Goal: Information Seeking & Learning: Learn about a topic

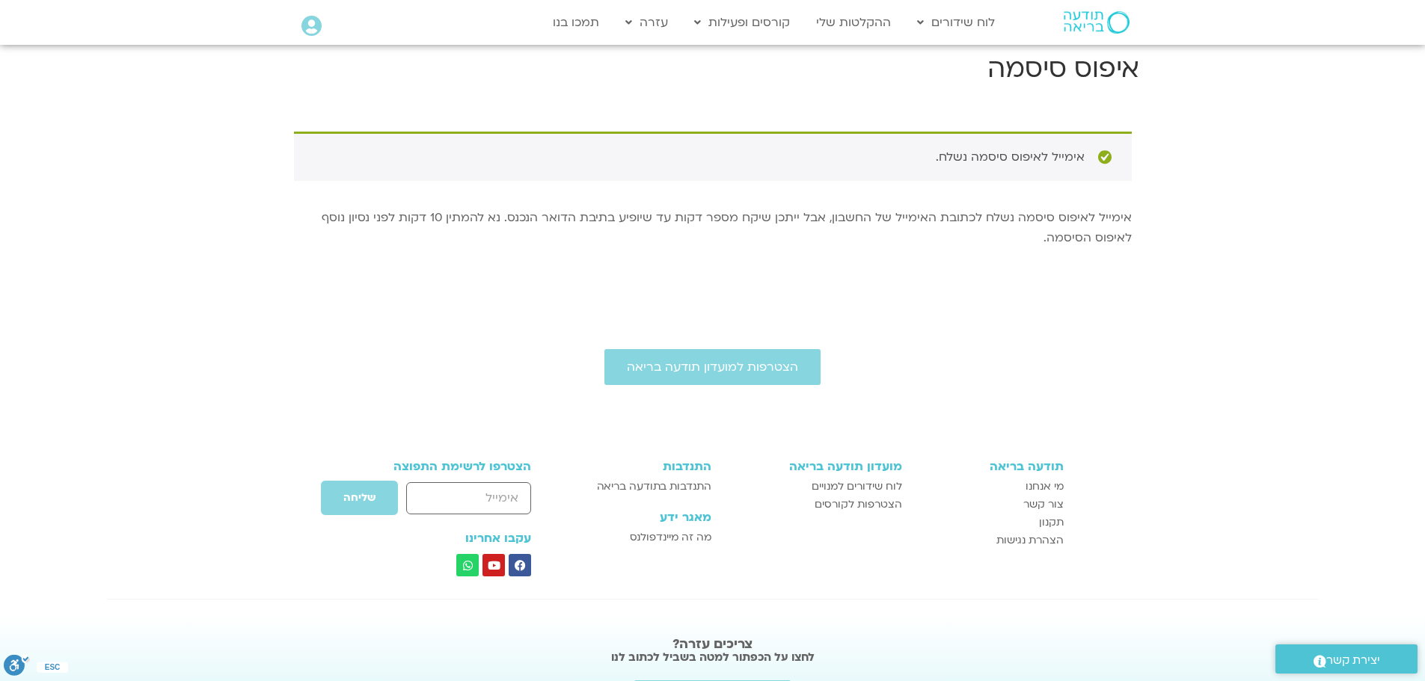
click at [307, 27] on icon at bounding box center [311, 26] width 20 height 21
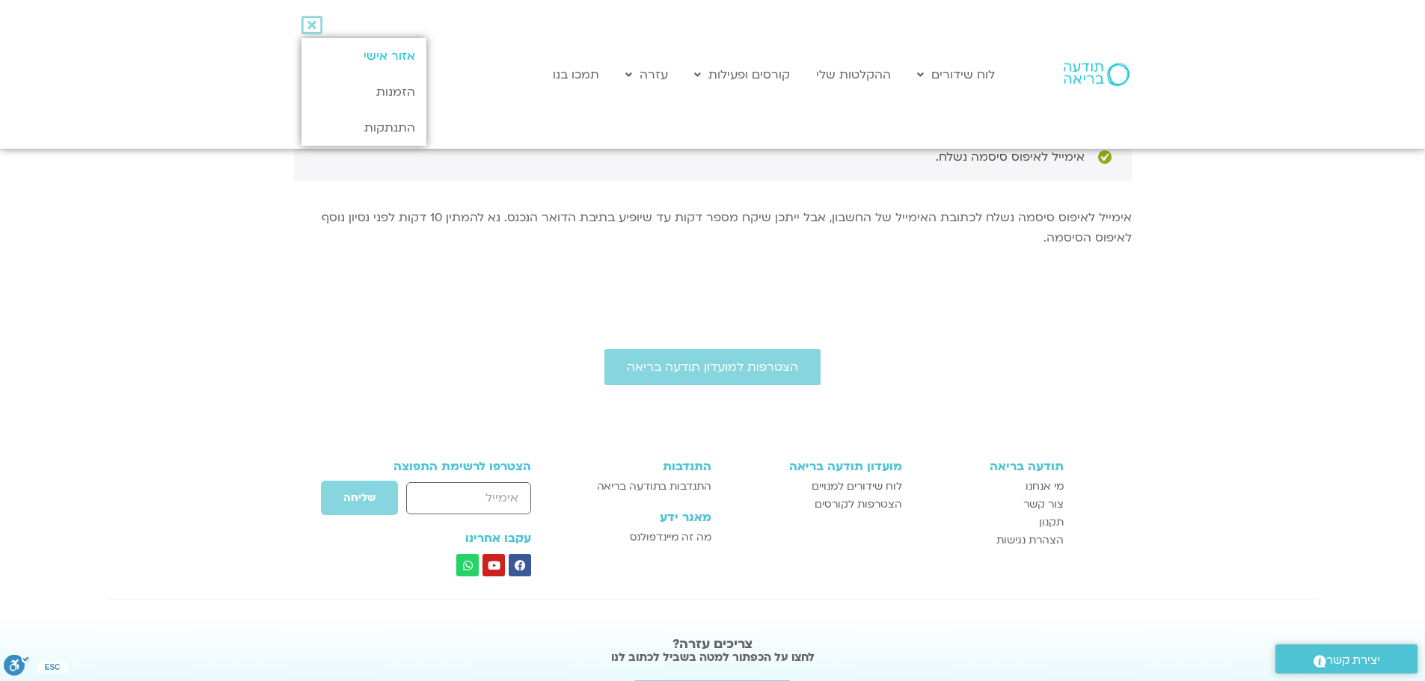
click at [386, 61] on link "אזור אישי" at bounding box center [363, 56] width 125 height 36
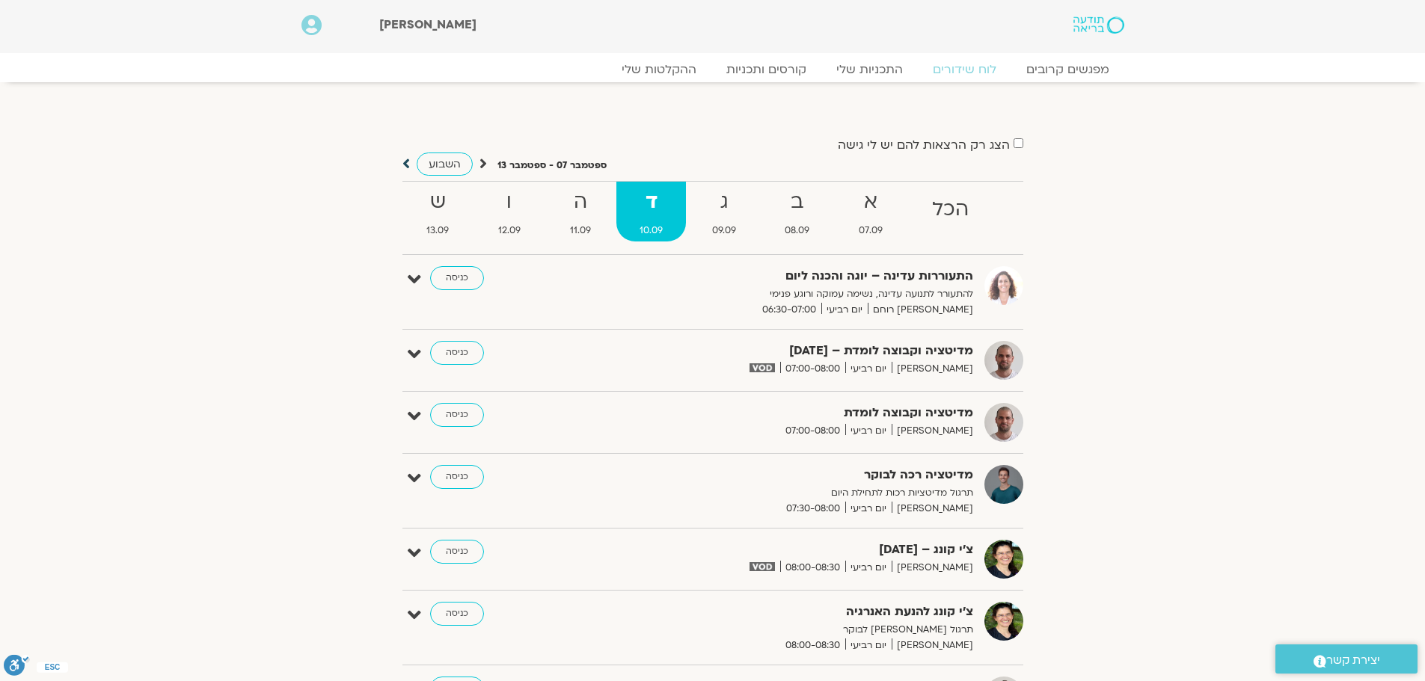
click at [404, 161] on icon at bounding box center [405, 163] width 7 height 15
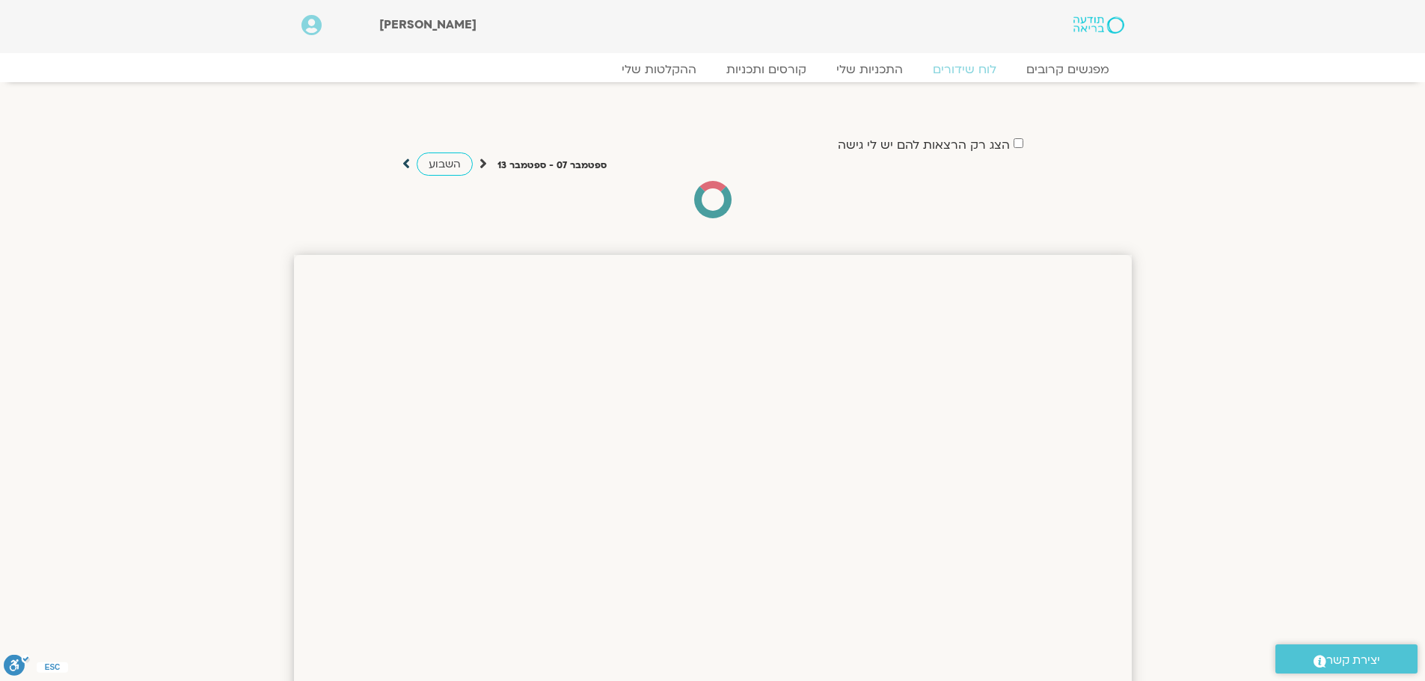
click at [404, 161] on icon at bounding box center [405, 163] width 7 height 15
click at [483, 159] on icon at bounding box center [482, 163] width 7 height 15
click at [479, 165] on icon at bounding box center [482, 163] width 7 height 15
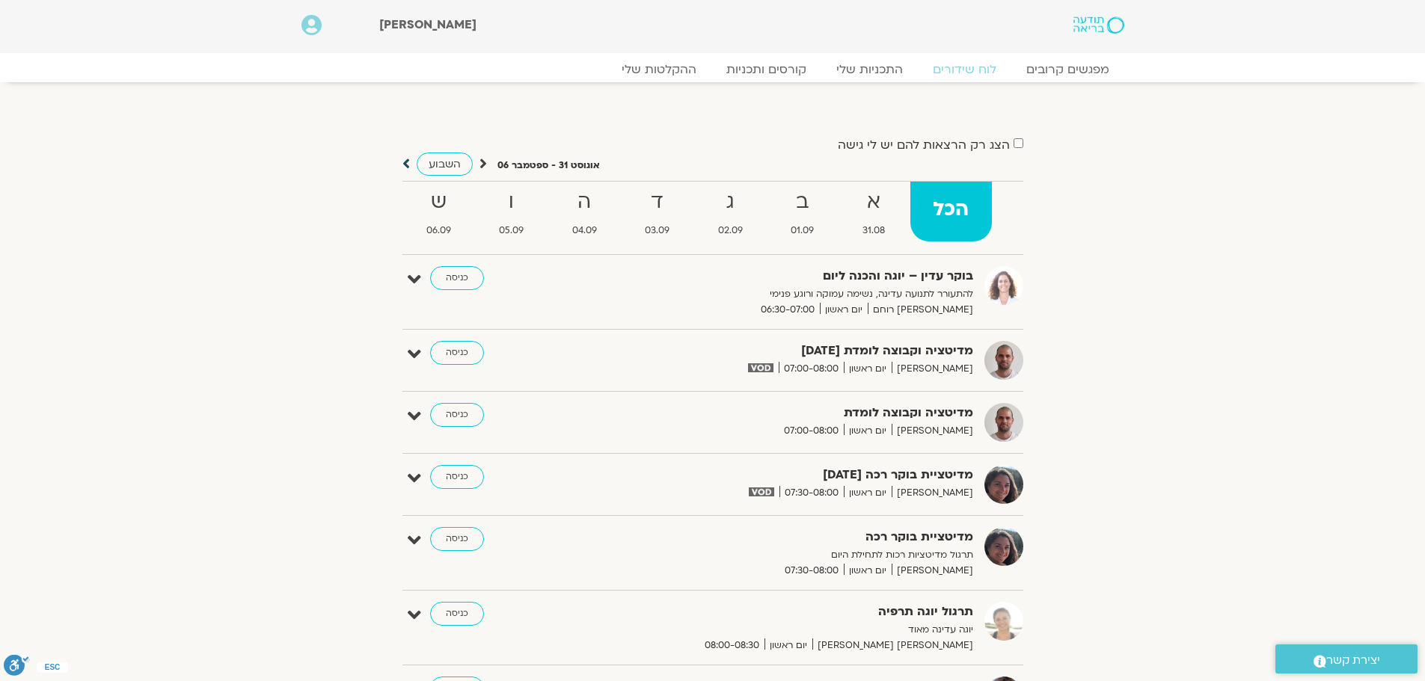
click at [402, 164] on icon at bounding box center [405, 163] width 7 height 15
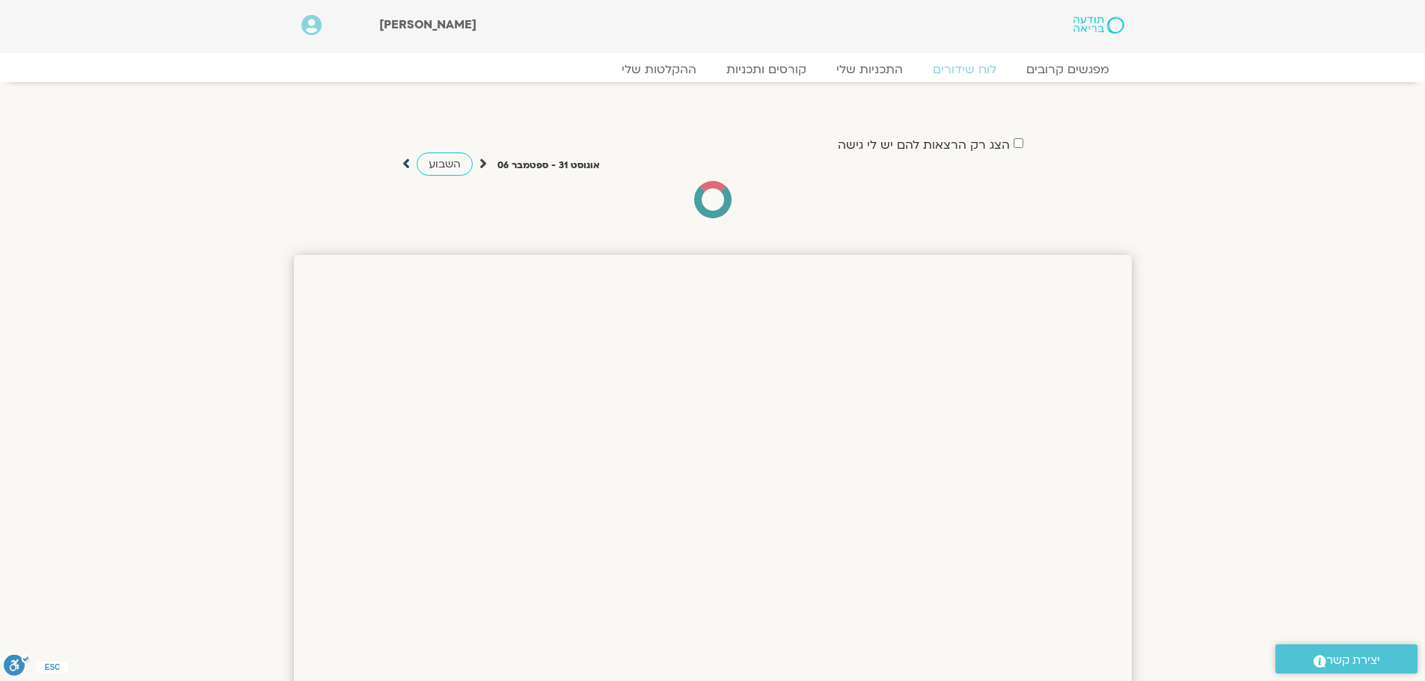
click at [402, 164] on icon at bounding box center [405, 163] width 7 height 15
click at [432, 164] on span "השבוע" at bounding box center [445, 164] width 32 height 14
click at [483, 161] on icon at bounding box center [482, 163] width 7 height 15
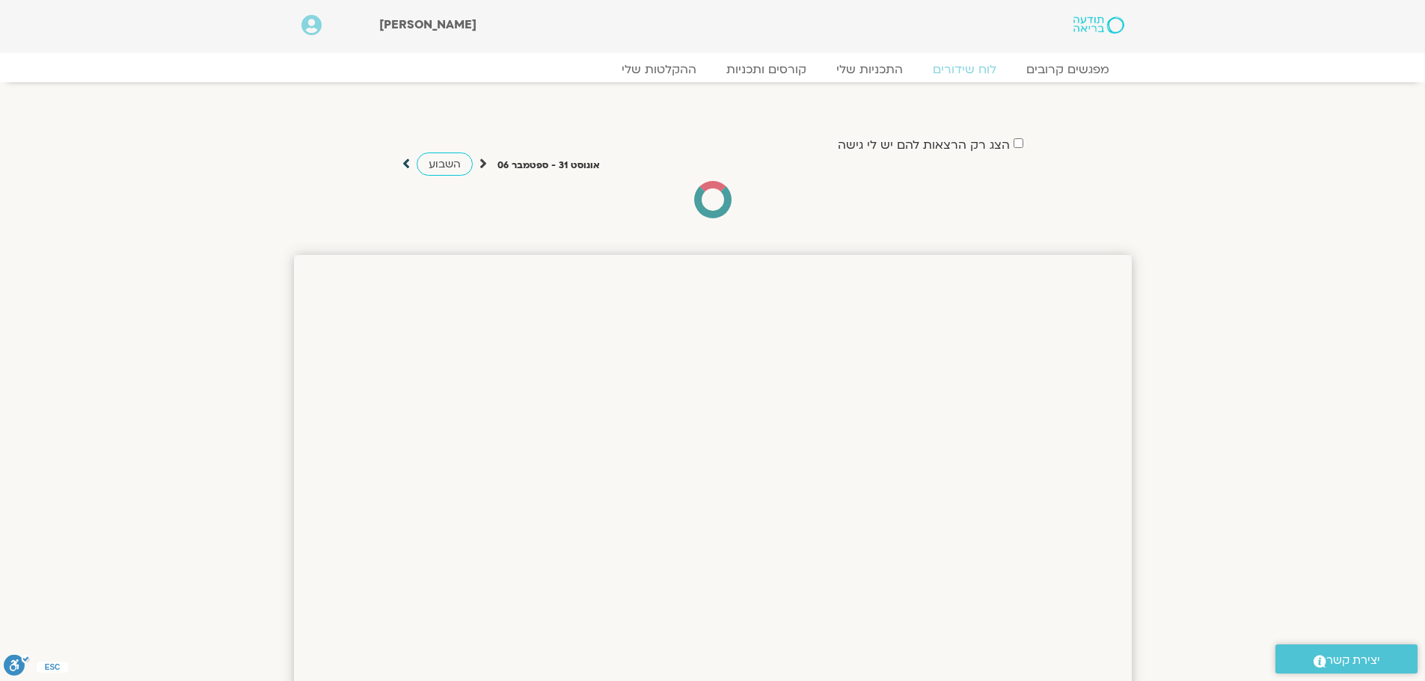
click at [405, 164] on icon at bounding box center [405, 163] width 7 height 15
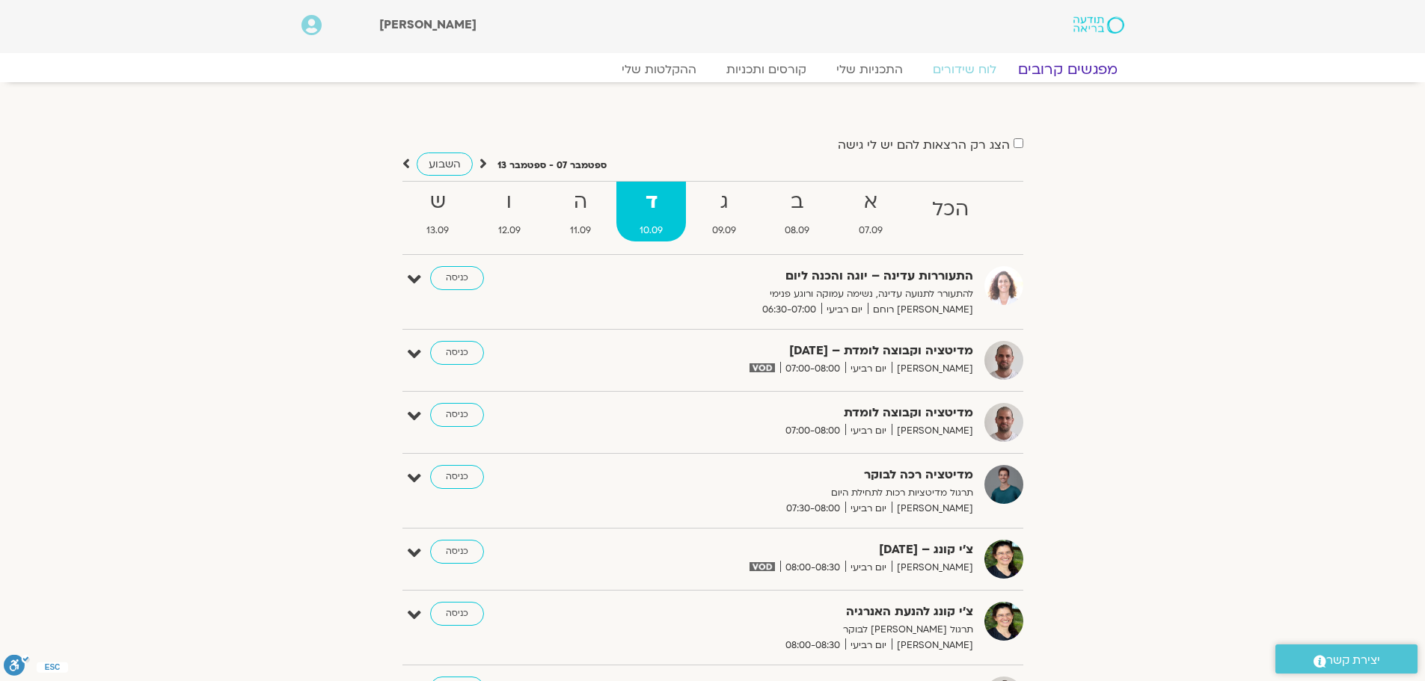
click at [1073, 72] on link "מפגשים קרובים" at bounding box center [1066, 70] width 135 height 18
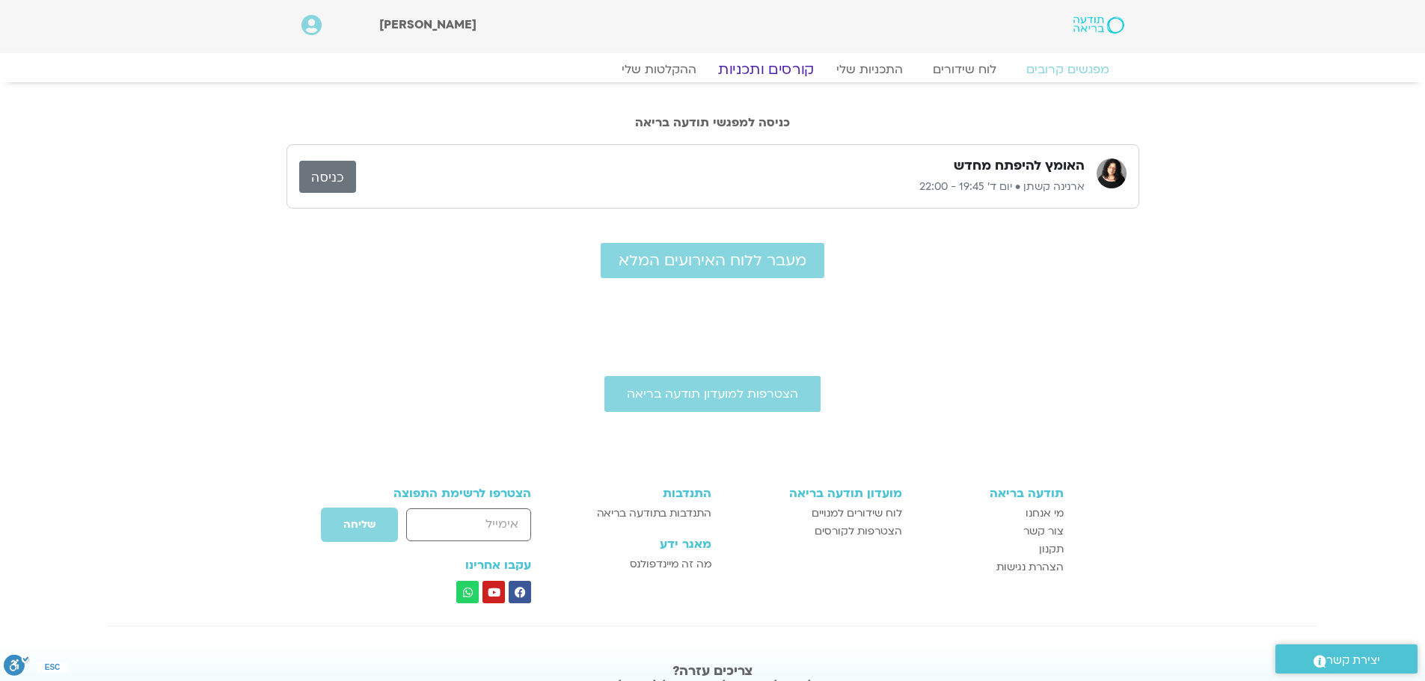
click at [764, 73] on link "קורסים ותכניות" at bounding box center [766, 70] width 132 height 18
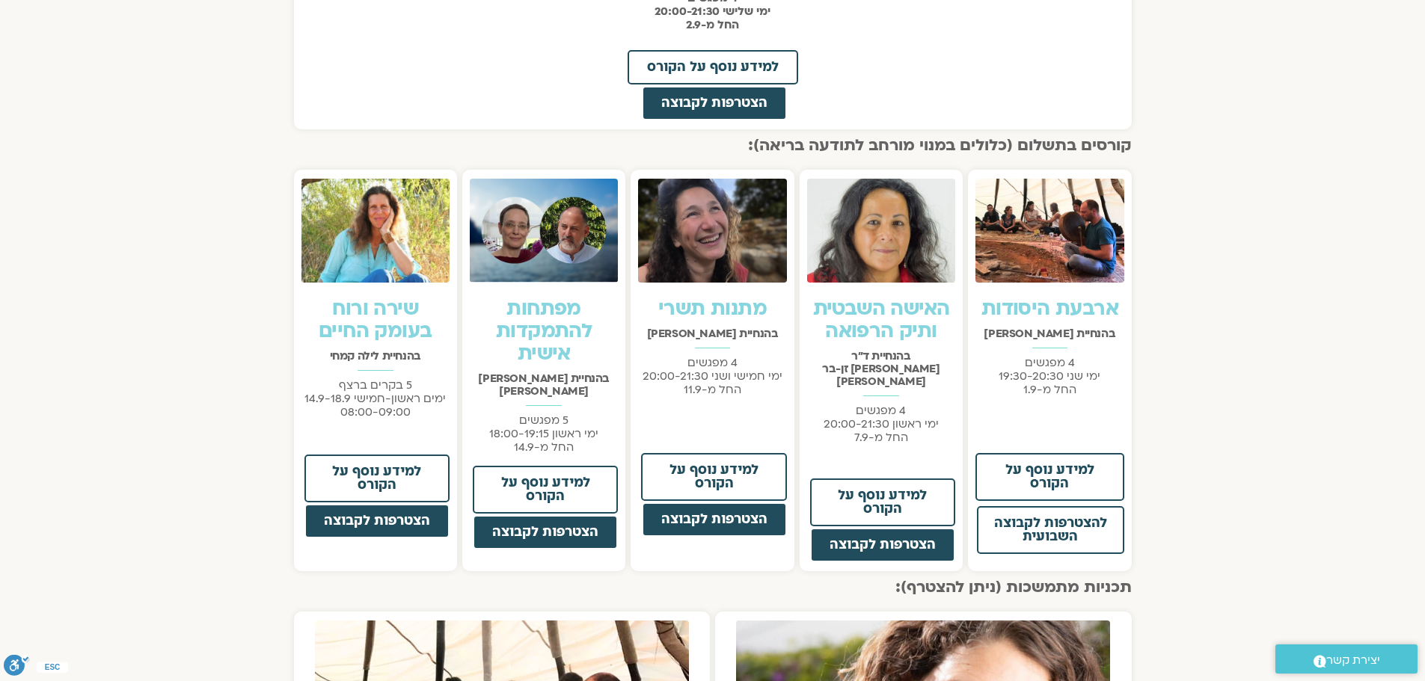
scroll to position [897, 0]
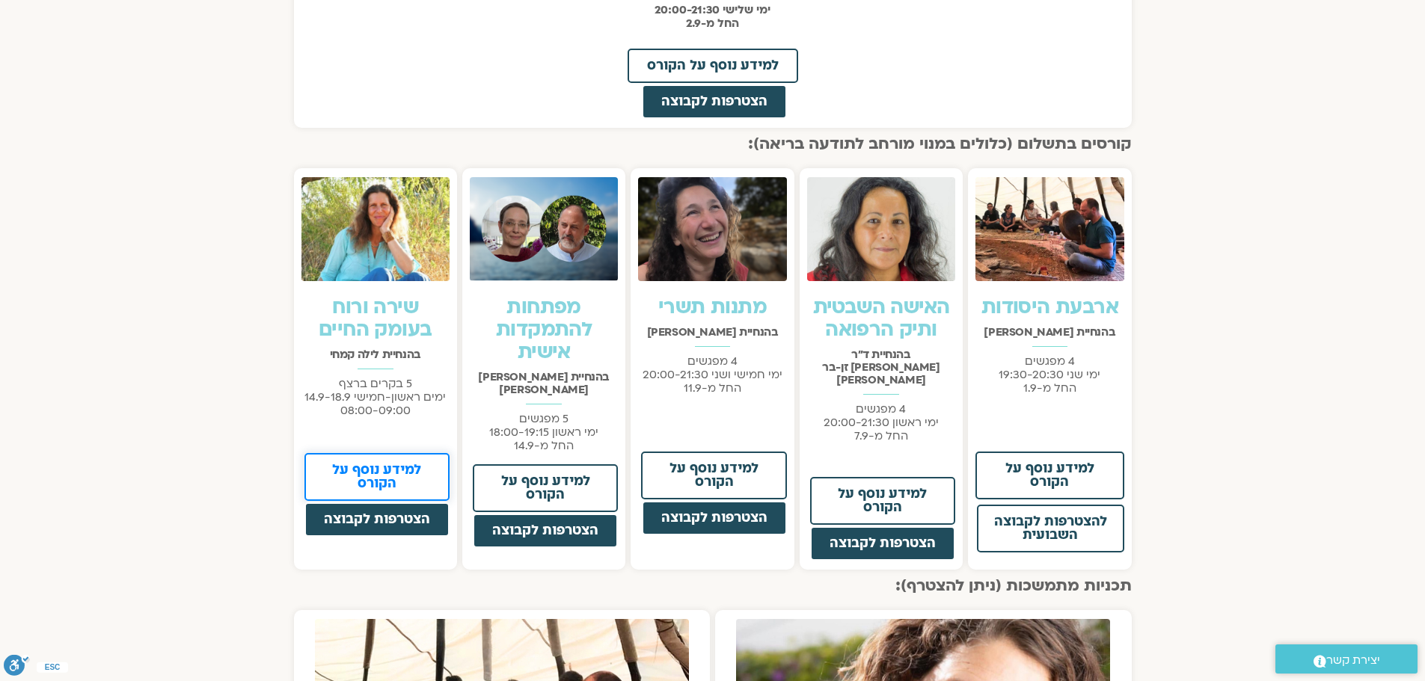
click at [403, 473] on span "למידע נוסף על הקורס" at bounding box center [377, 477] width 106 height 27
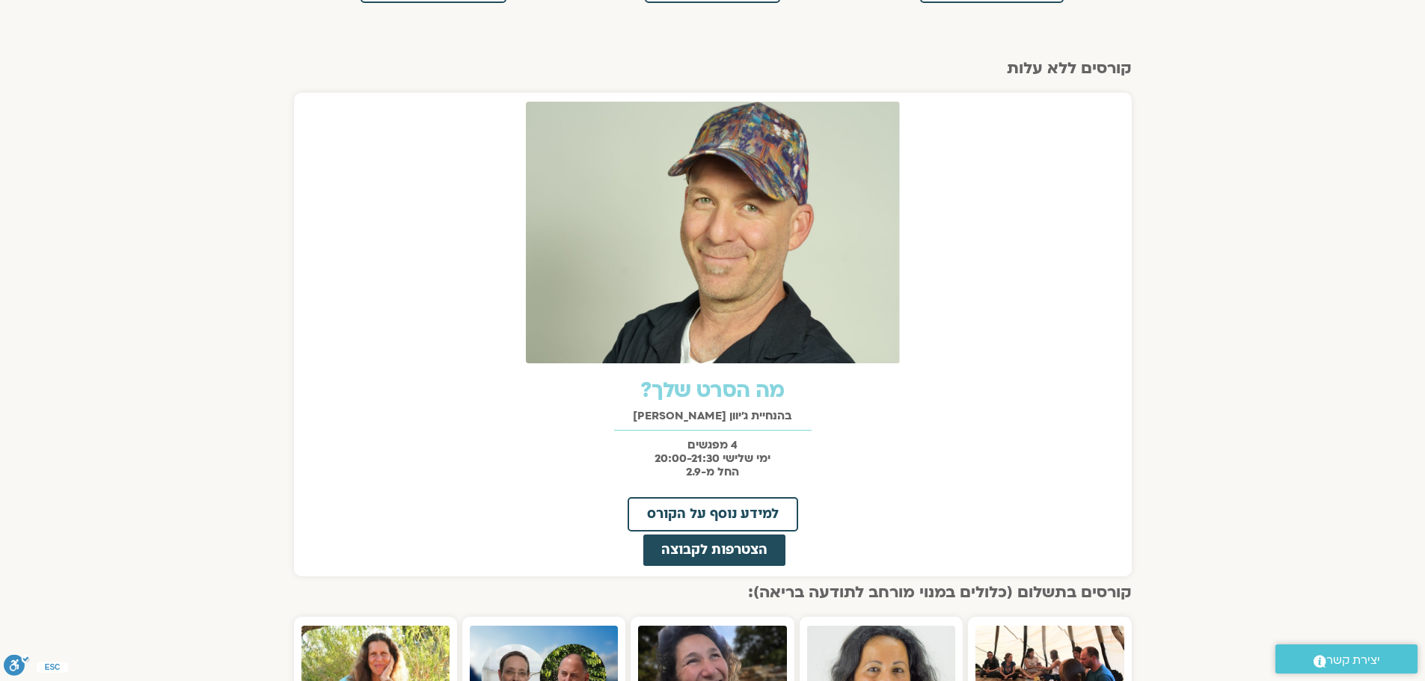
scroll to position [0, 0]
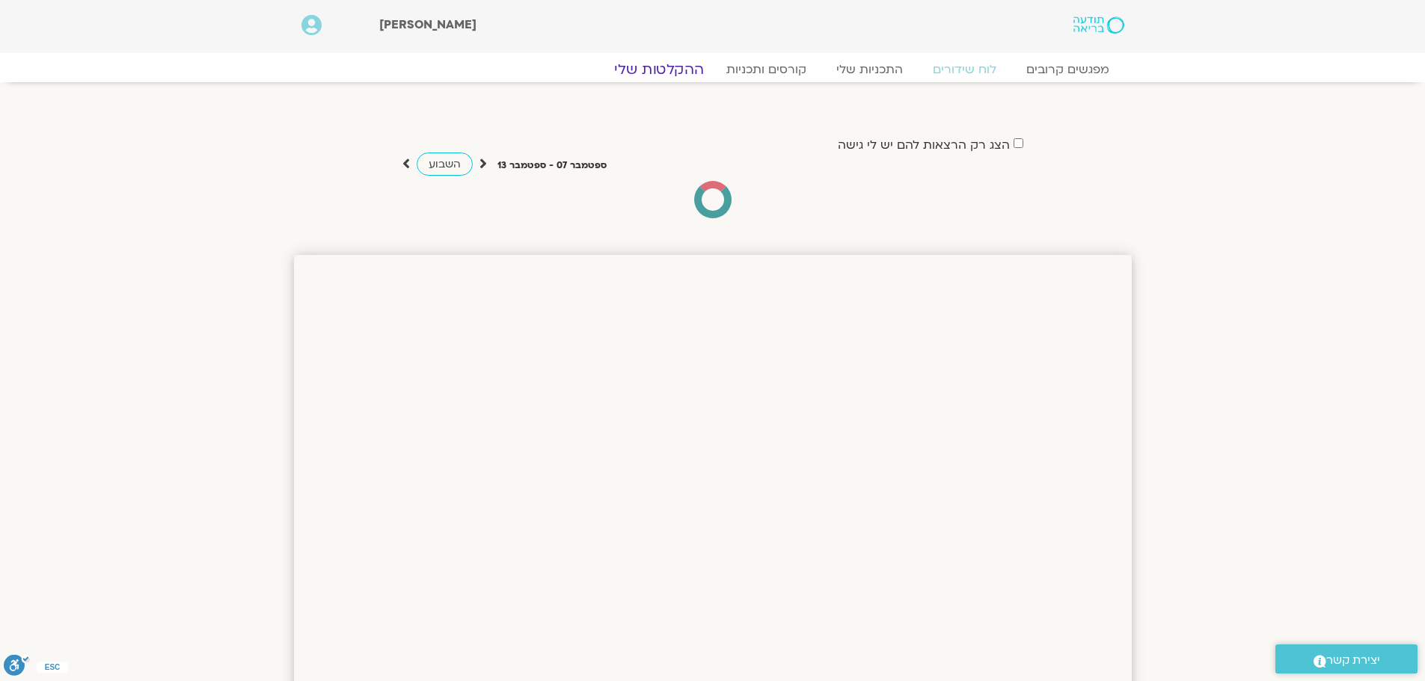
click at [660, 70] on link "ההקלטות שלי" at bounding box center [659, 70] width 126 height 18
